Goal: Navigation & Orientation: Find specific page/section

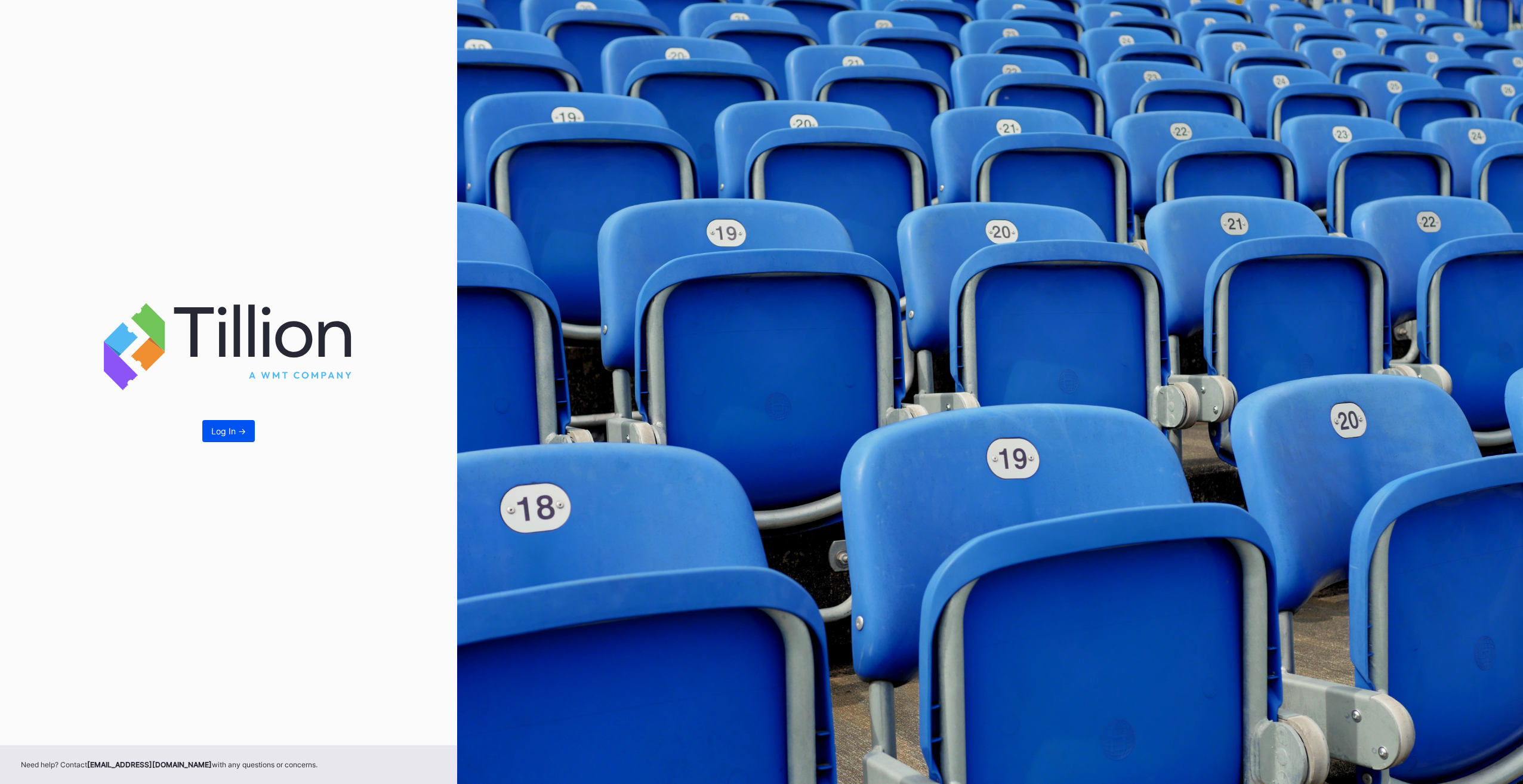
click at [221, 438] on button "Log In ->" at bounding box center [229, 431] width 53 height 22
